Goal: Information Seeking & Learning: Learn about a topic

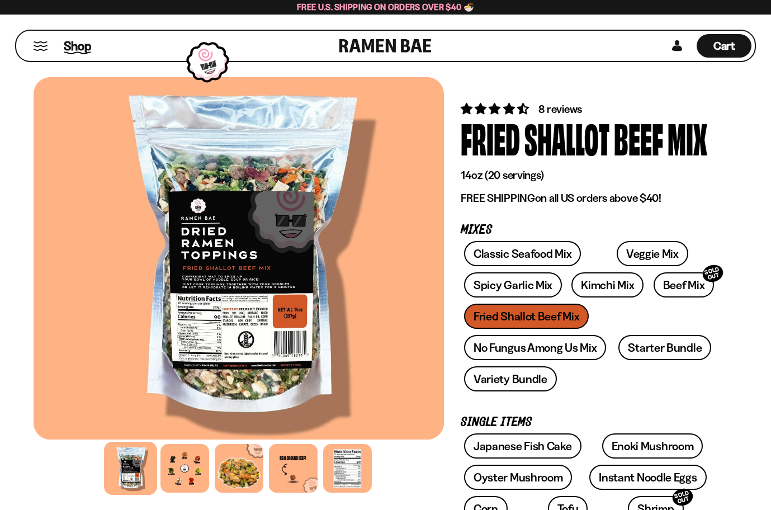
click at [76, 46] on span "Shop" at bounding box center [77, 45] width 27 height 17
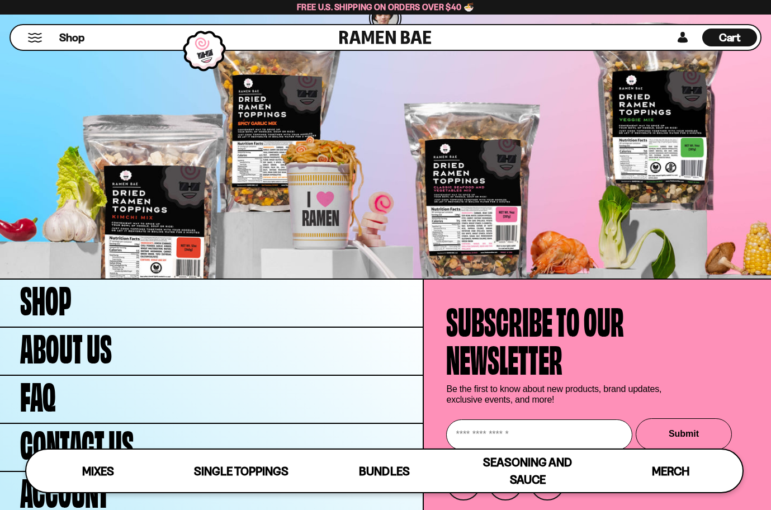
scroll to position [3361, 0]
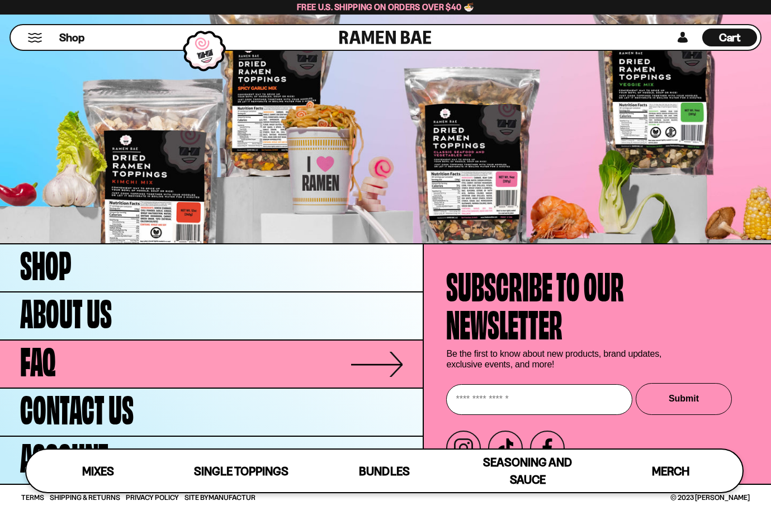
click at [349, 362] on link "FAQ" at bounding box center [211, 364] width 423 height 47
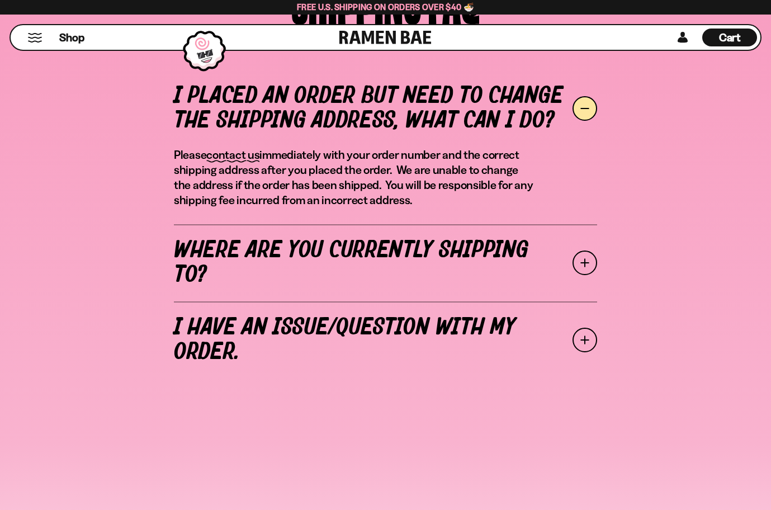
scroll to position [392, 0]
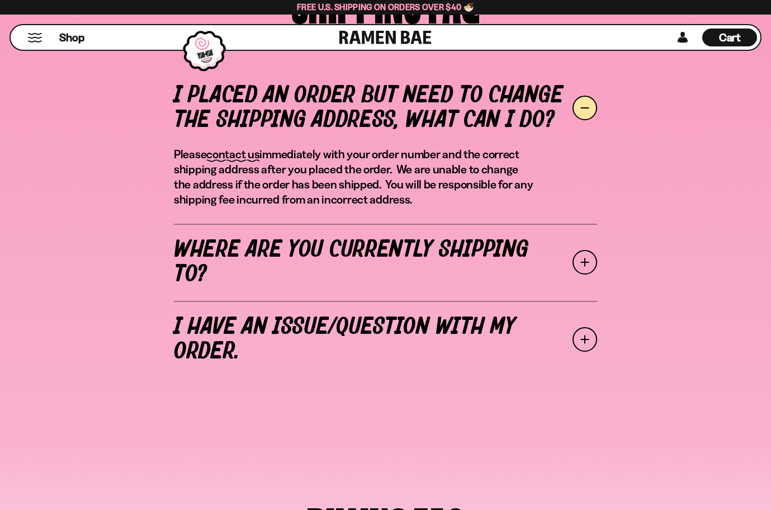
click at [582, 262] on span at bounding box center [585, 262] width 25 height 25
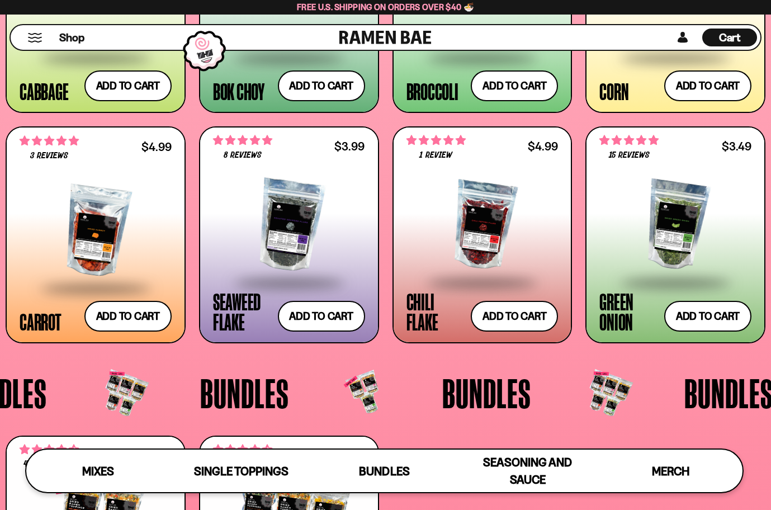
scroll to position [1795, 0]
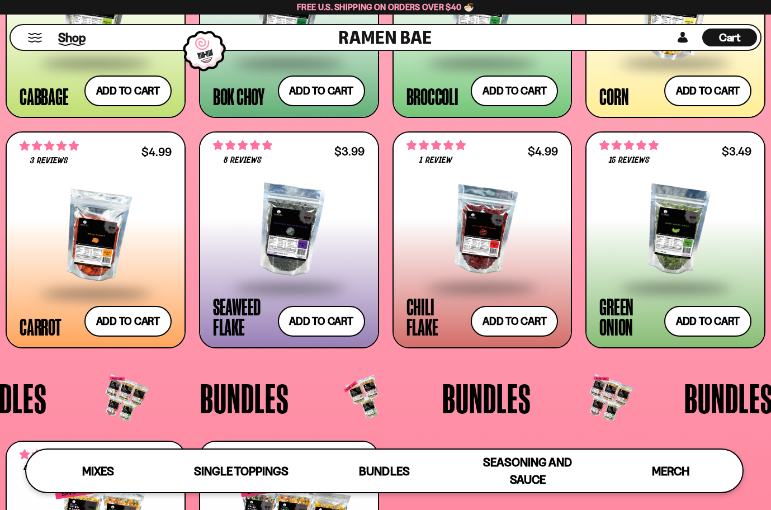
click at [76, 39] on span "Shop" at bounding box center [71, 37] width 27 height 17
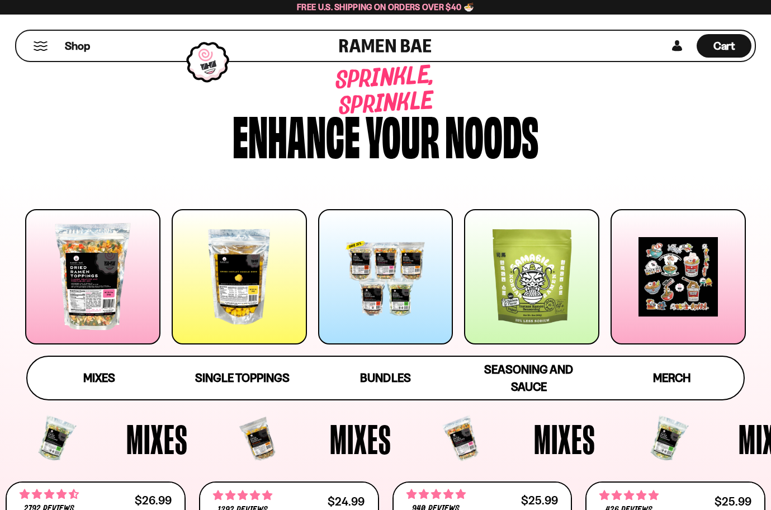
click at [35, 45] on button "Mobile Menu Trigger" at bounding box center [40, 46] width 15 height 10
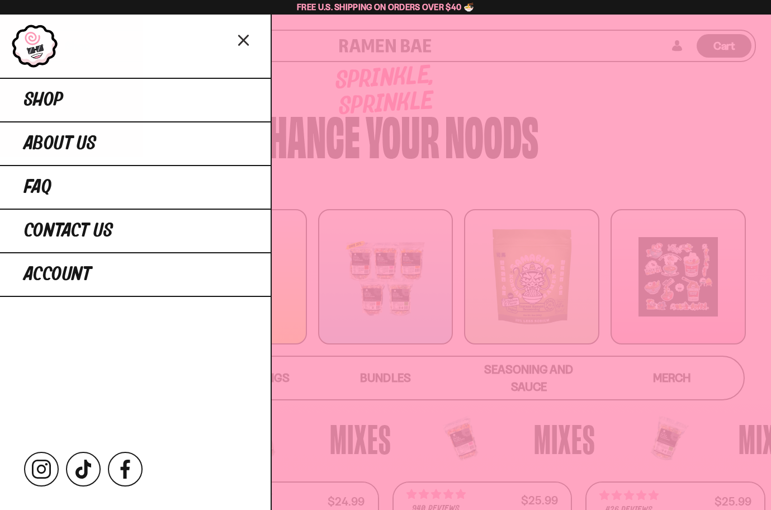
click at [248, 39] on icon "Close menu" at bounding box center [244, 40] width 20 height 21
